Goal: Task Accomplishment & Management: Manage account settings

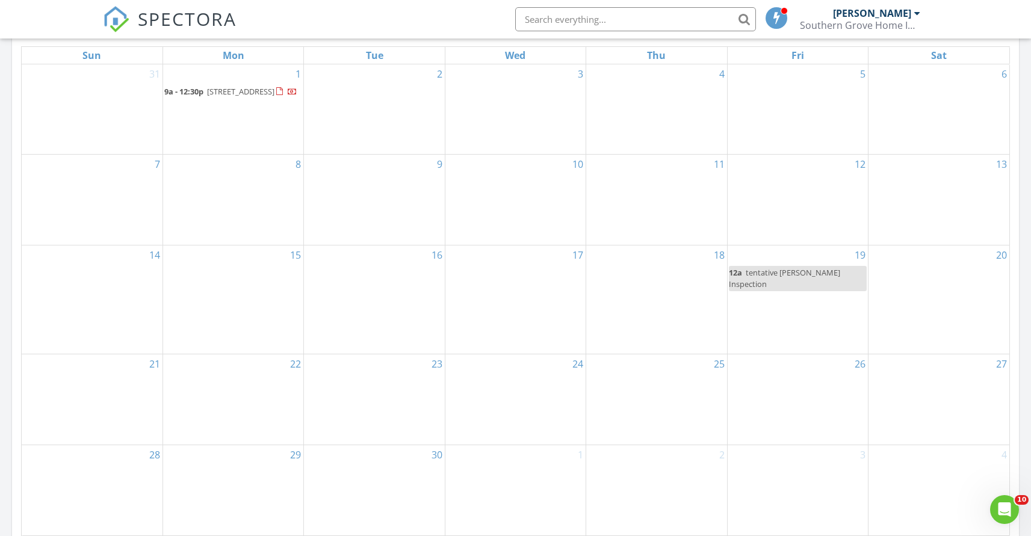
scroll to position [1114, 1050]
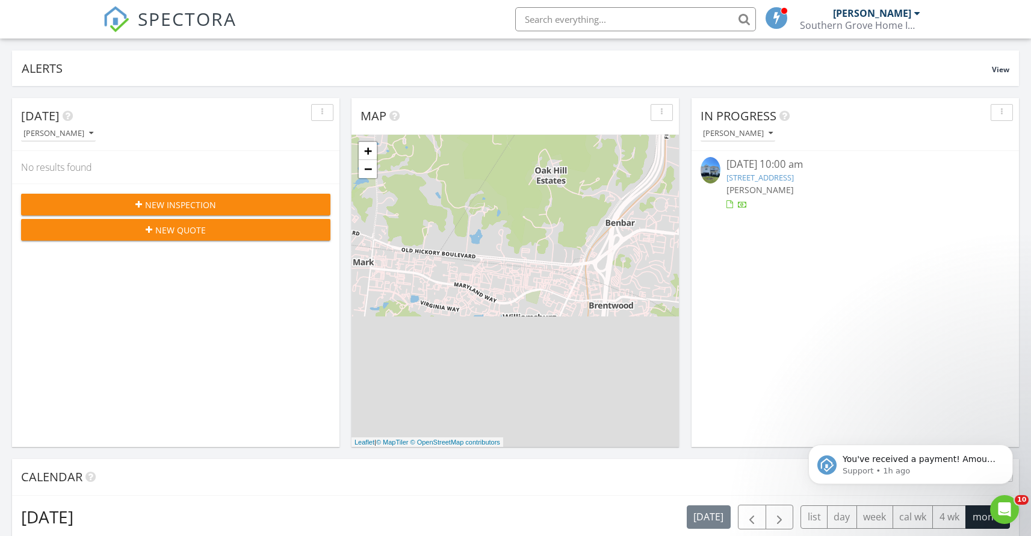
click at [728, 201] on div at bounding box center [730, 205] width 7 height 8
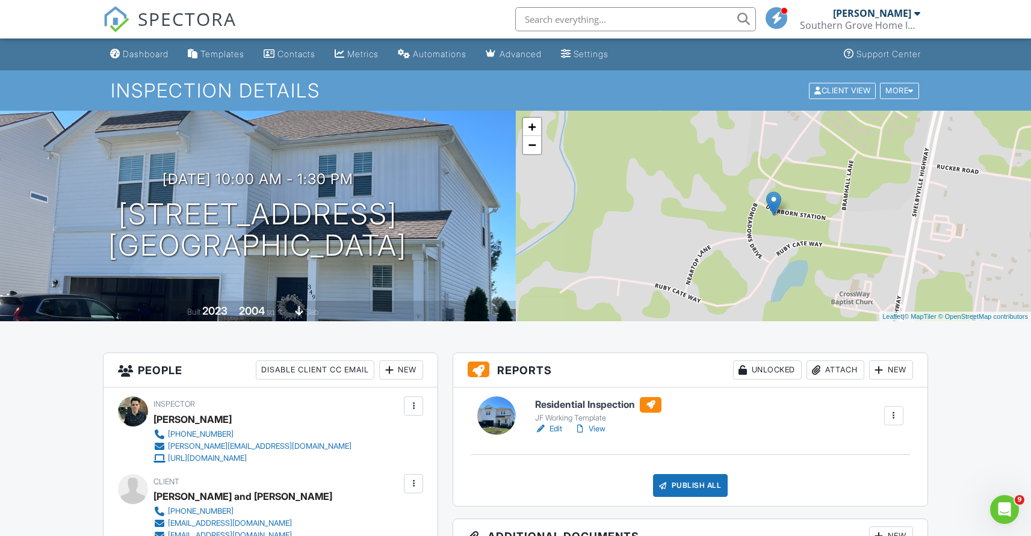
click at [598, 429] on link "View" at bounding box center [589, 429] width 31 height 12
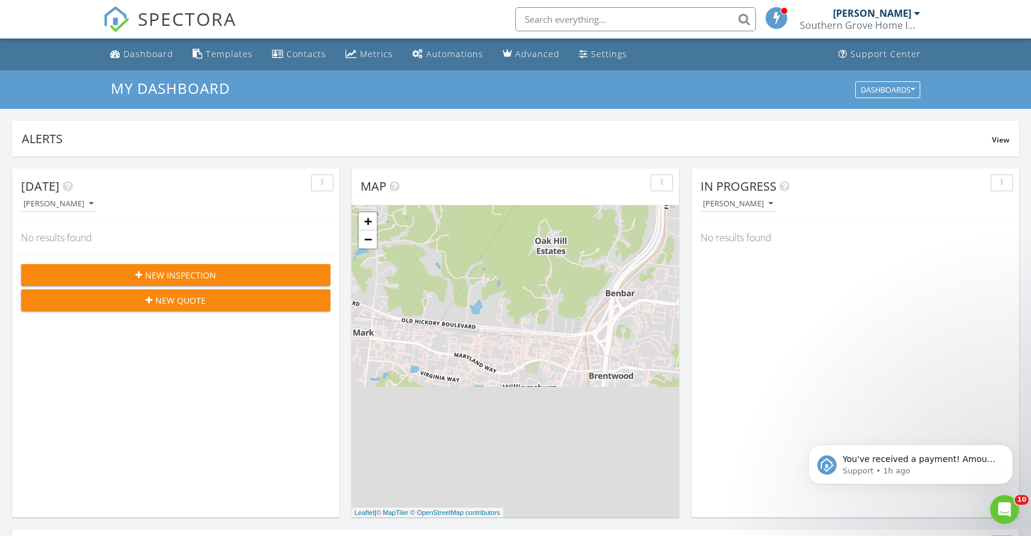
click at [870, 466] on p "You've received a payment! Amount $300.00 Fee $10.15 Net $289.85 Transaction # …" at bounding box center [920, 460] width 155 height 12
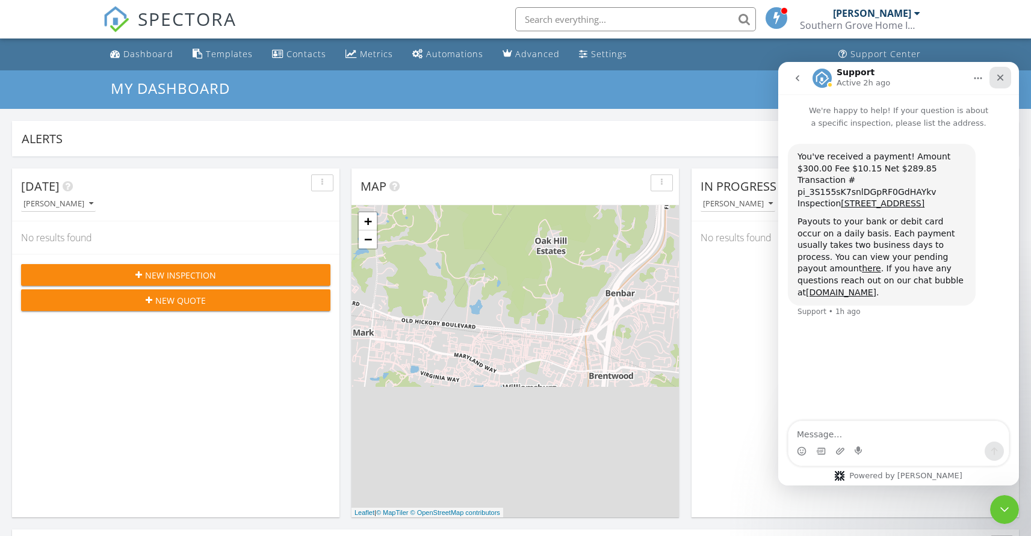
click at [999, 75] on icon "Close" at bounding box center [1001, 78] width 10 height 10
